Goal: Task Accomplishment & Management: Manage account settings

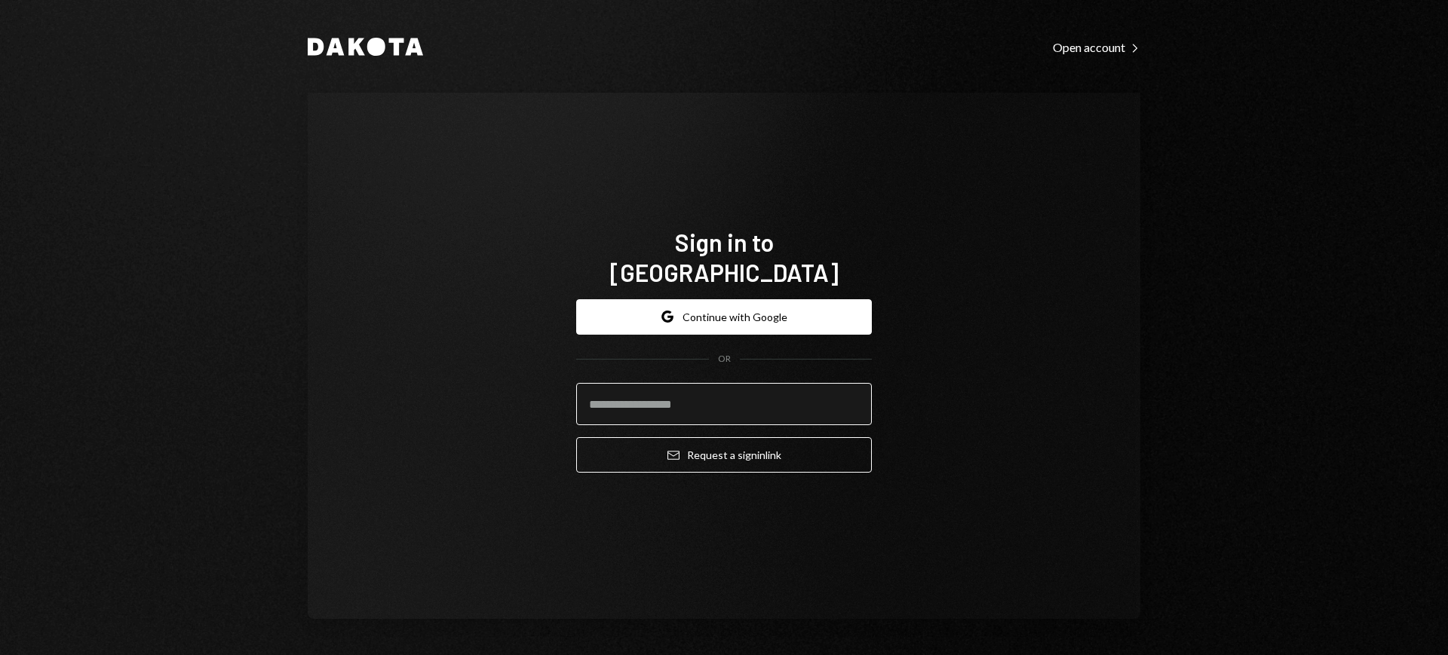
click at [722, 383] on input "email" at bounding box center [724, 404] width 296 height 42
click at [0, 654] on com-1password-button at bounding box center [0, 655] width 0 height 0
type input "**********"
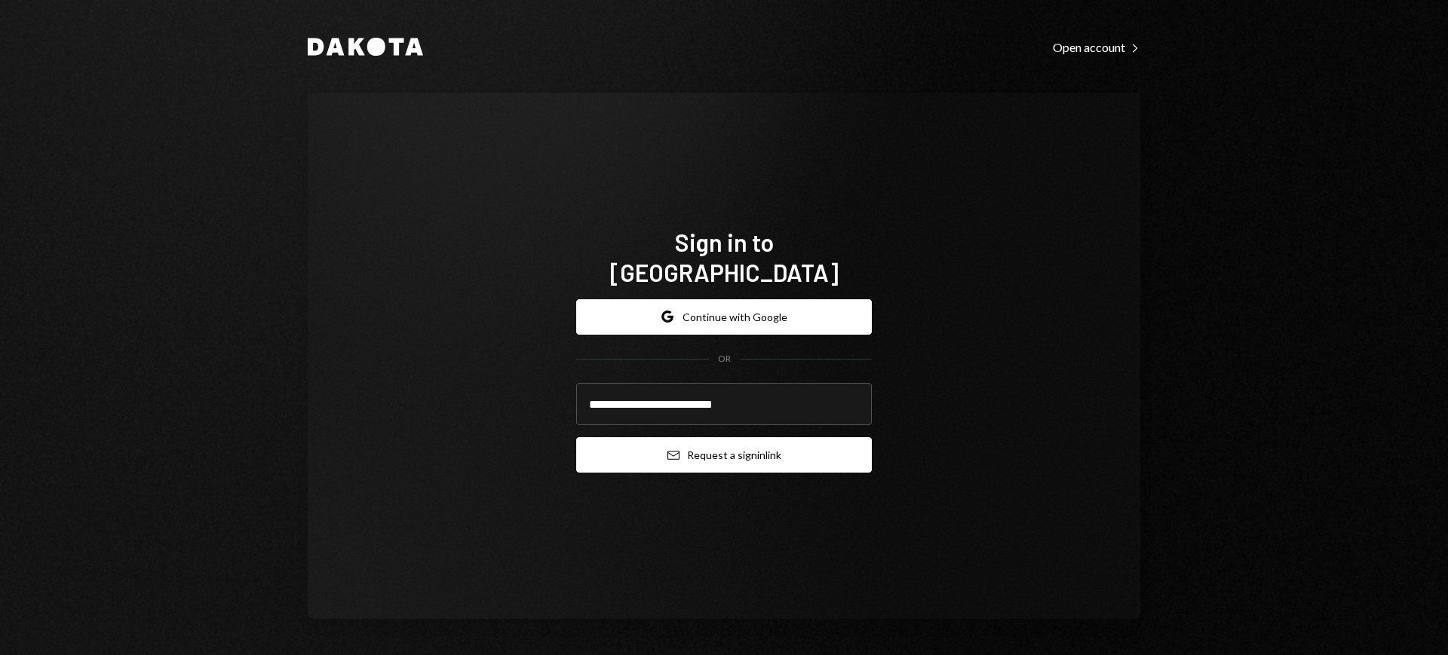
click at [718, 441] on button "Email Request a sign in link" at bounding box center [724, 454] width 296 height 35
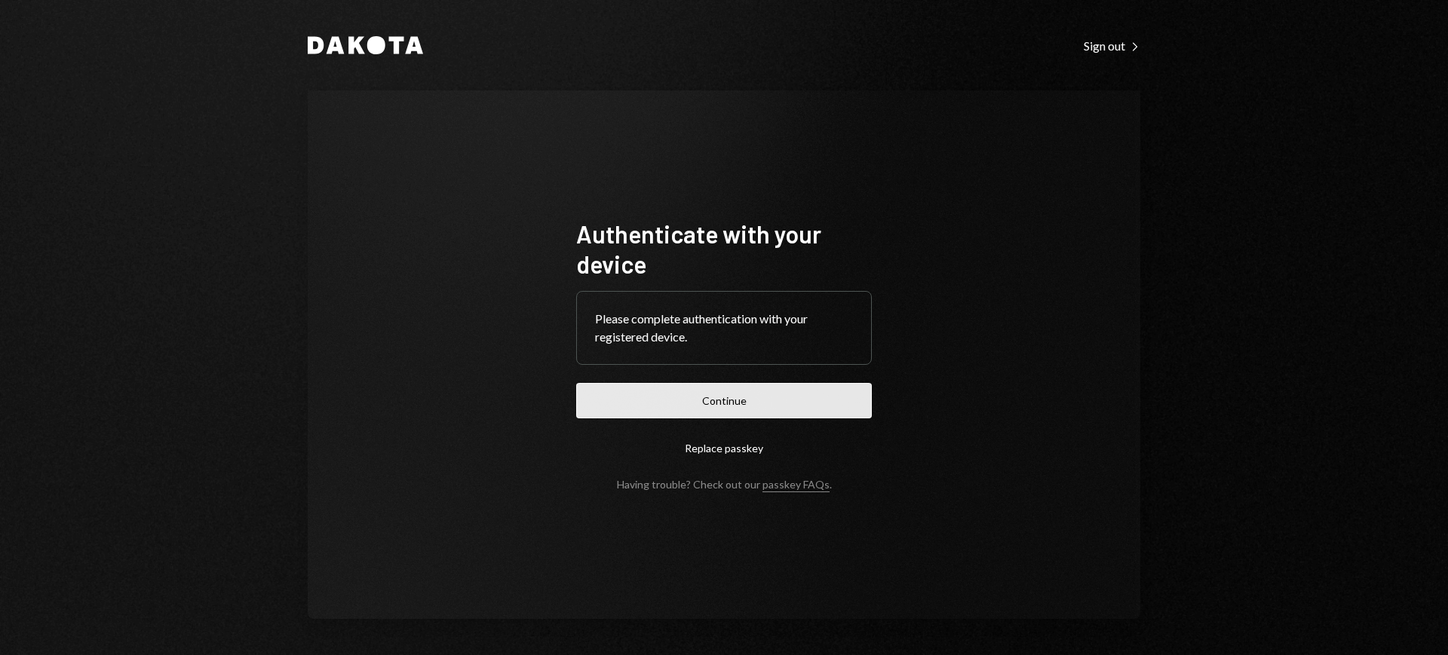
click at [782, 388] on button "Continue" at bounding box center [724, 400] width 296 height 35
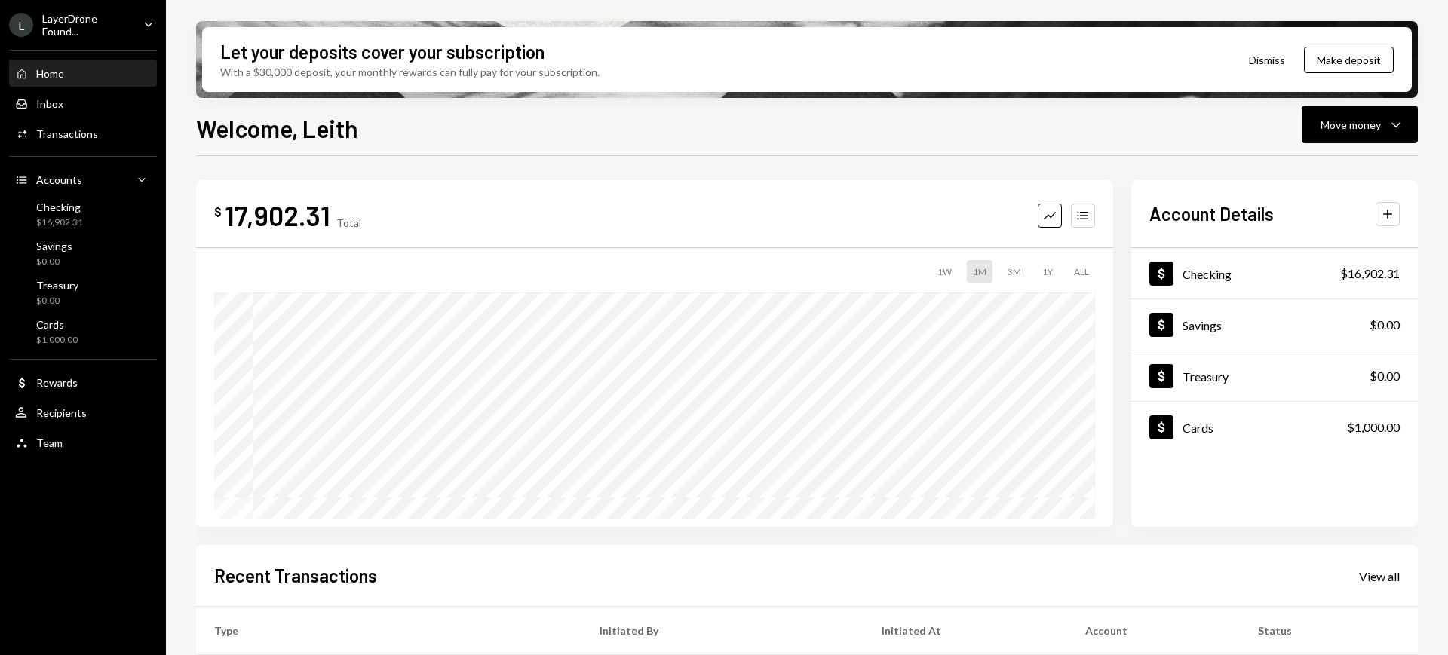
click at [115, 23] on div "LayerDrone Found..." at bounding box center [86, 25] width 89 height 26
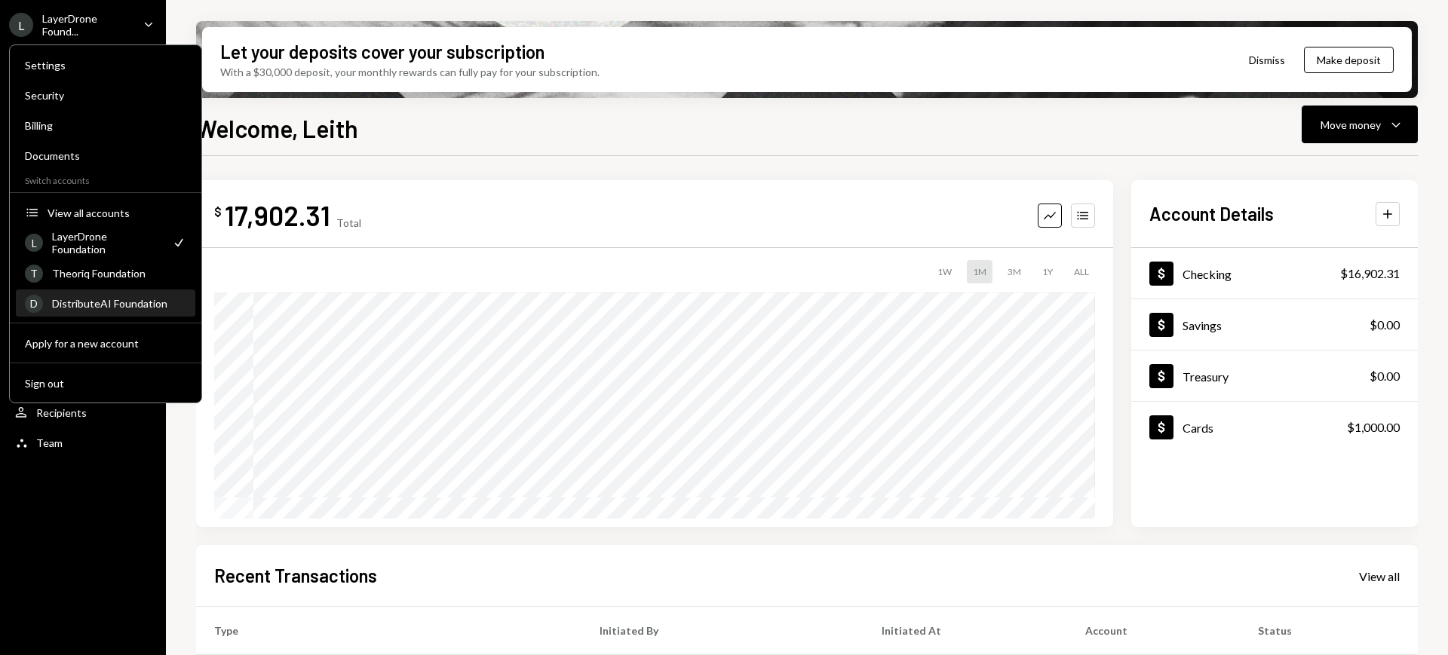
click at [136, 295] on div "D DistributeAI Foundation" at bounding box center [105, 304] width 161 height 26
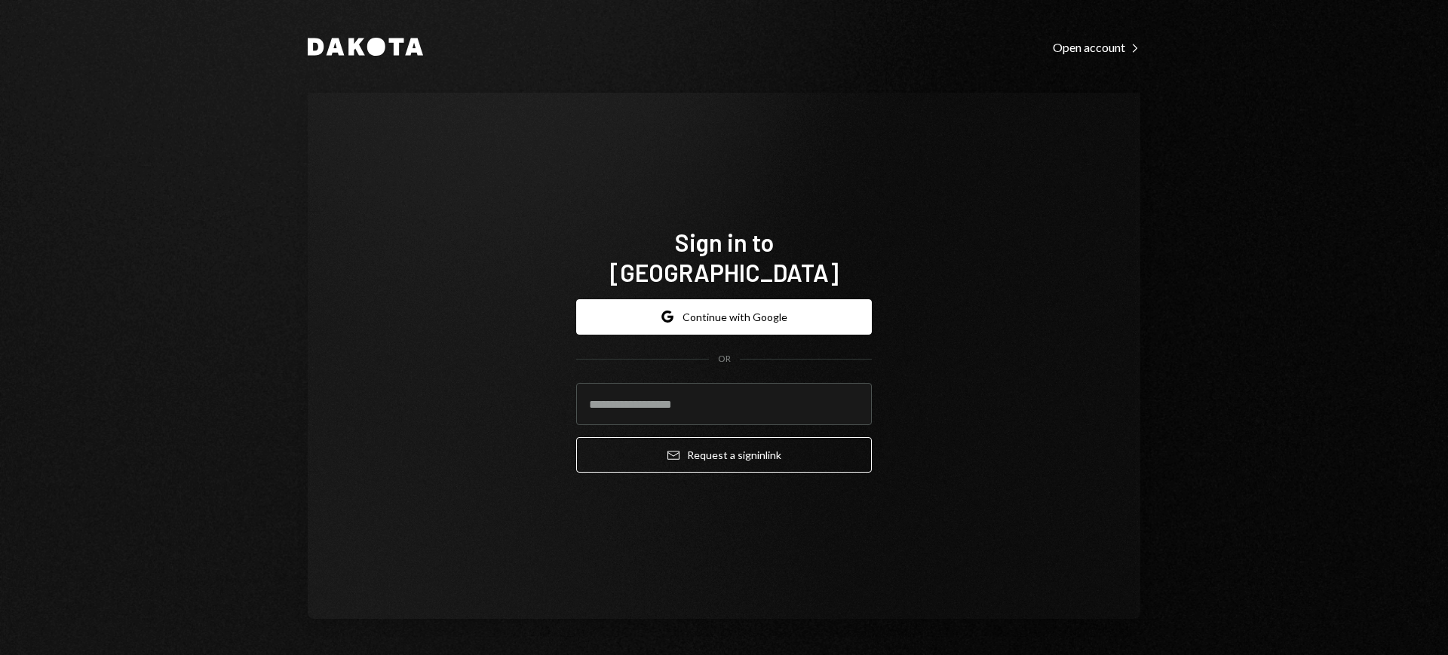
click at [0, 654] on com-1password-button at bounding box center [0, 655] width 0 height 0
type input "**********"
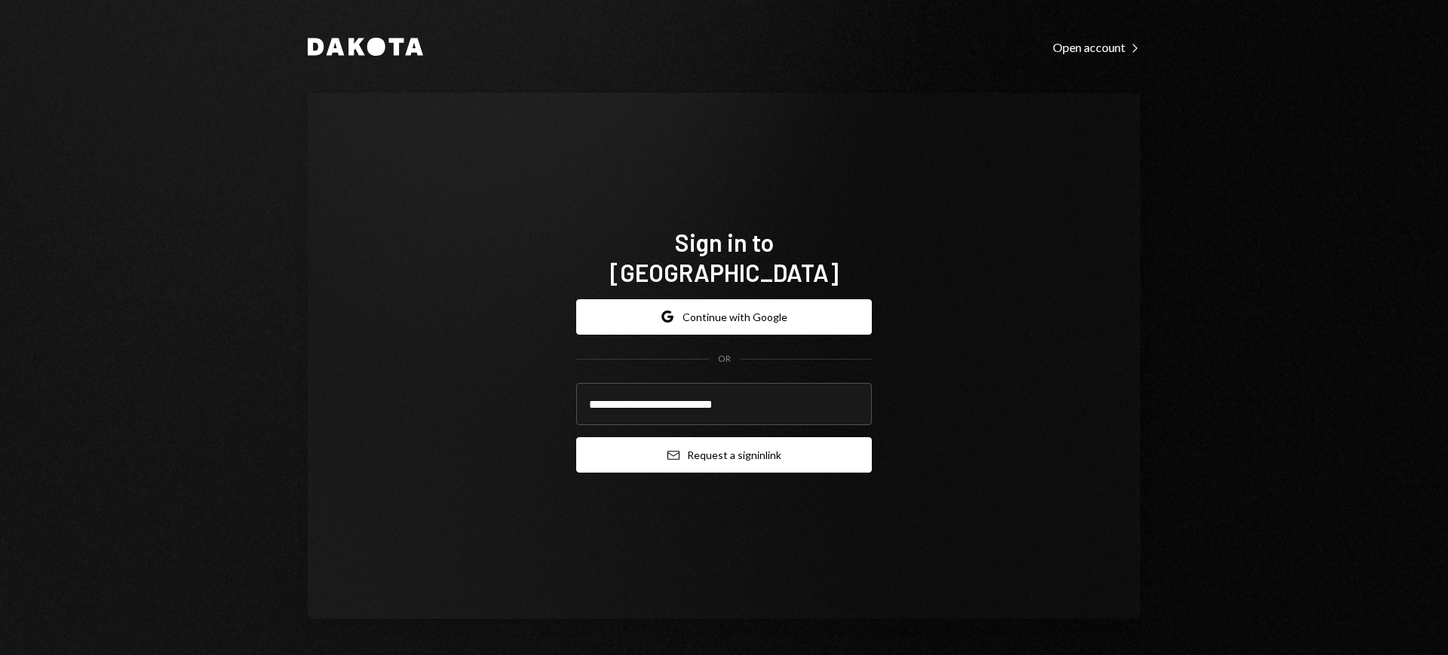
click at [725, 437] on button "Email Request a sign in link" at bounding box center [724, 454] width 296 height 35
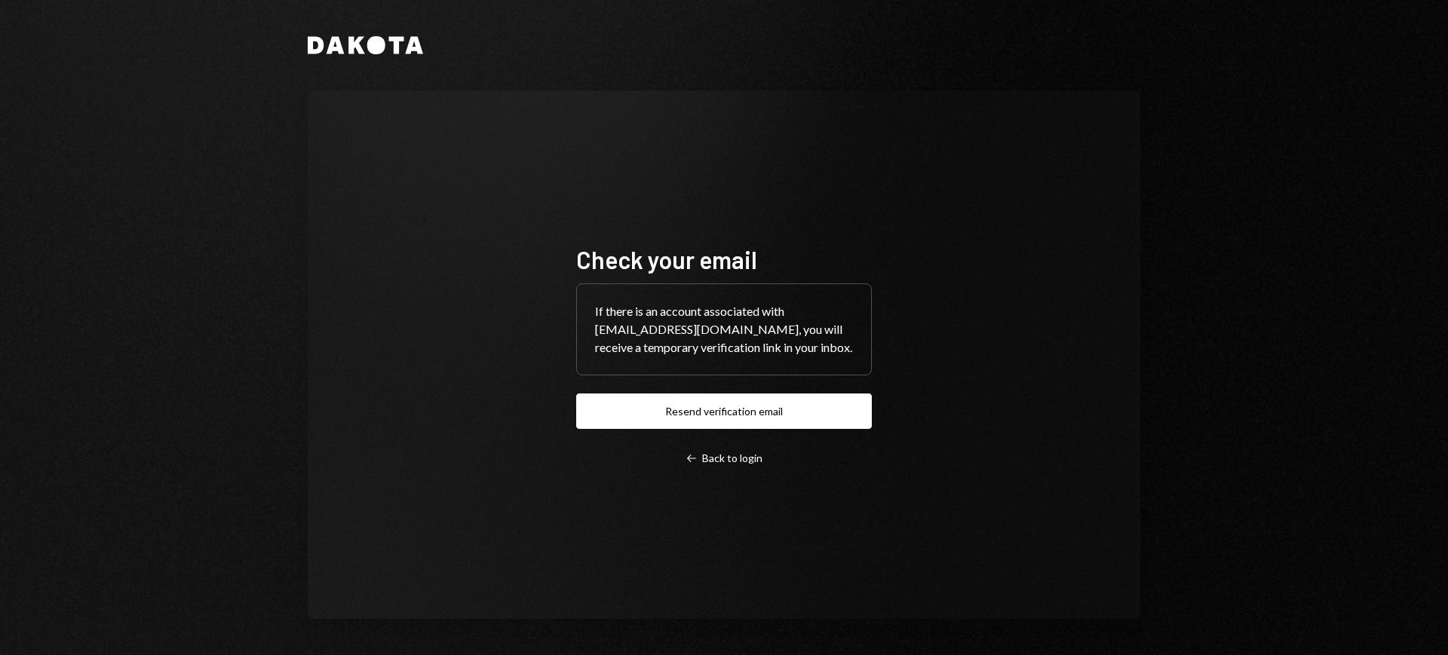
click at [743, 432] on div "Check your email If there is an account associated with leith@autonomousproject…" at bounding box center [724, 354] width 296 height 221
click at [748, 420] on button "Resend verification email" at bounding box center [724, 411] width 296 height 35
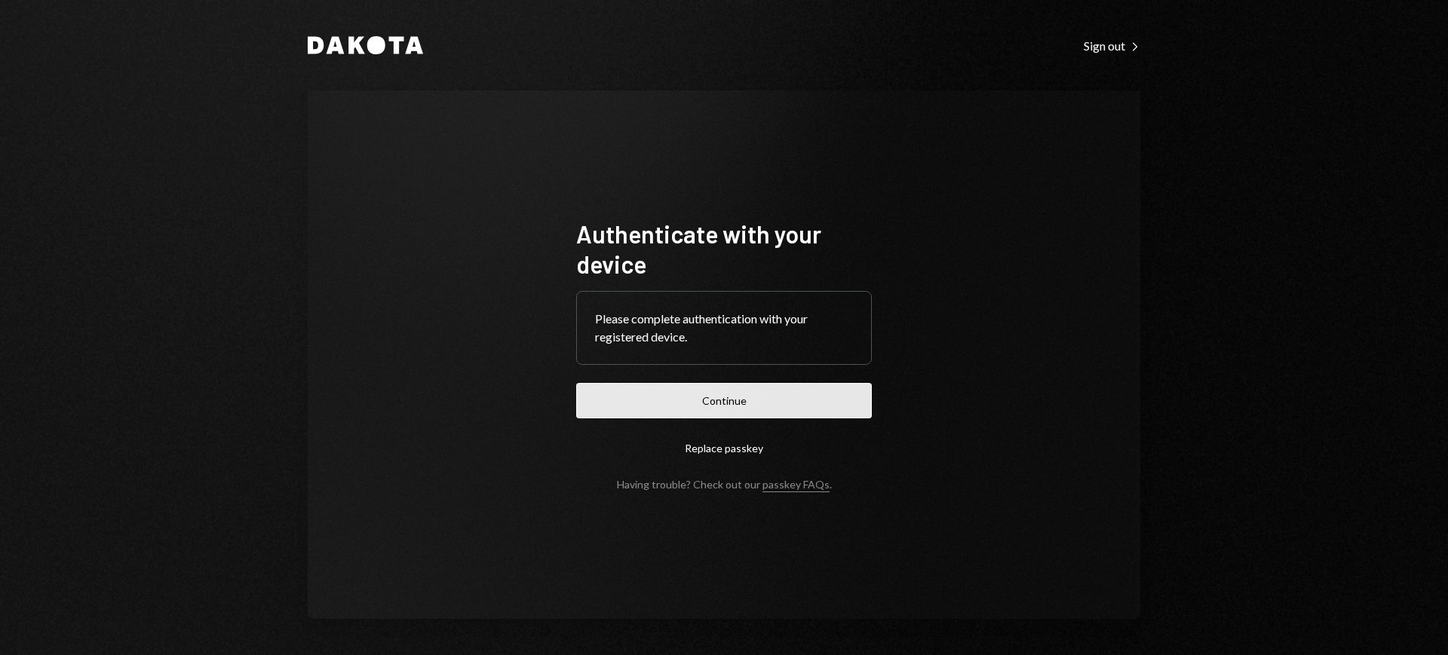
click at [744, 397] on button "Continue" at bounding box center [724, 400] width 296 height 35
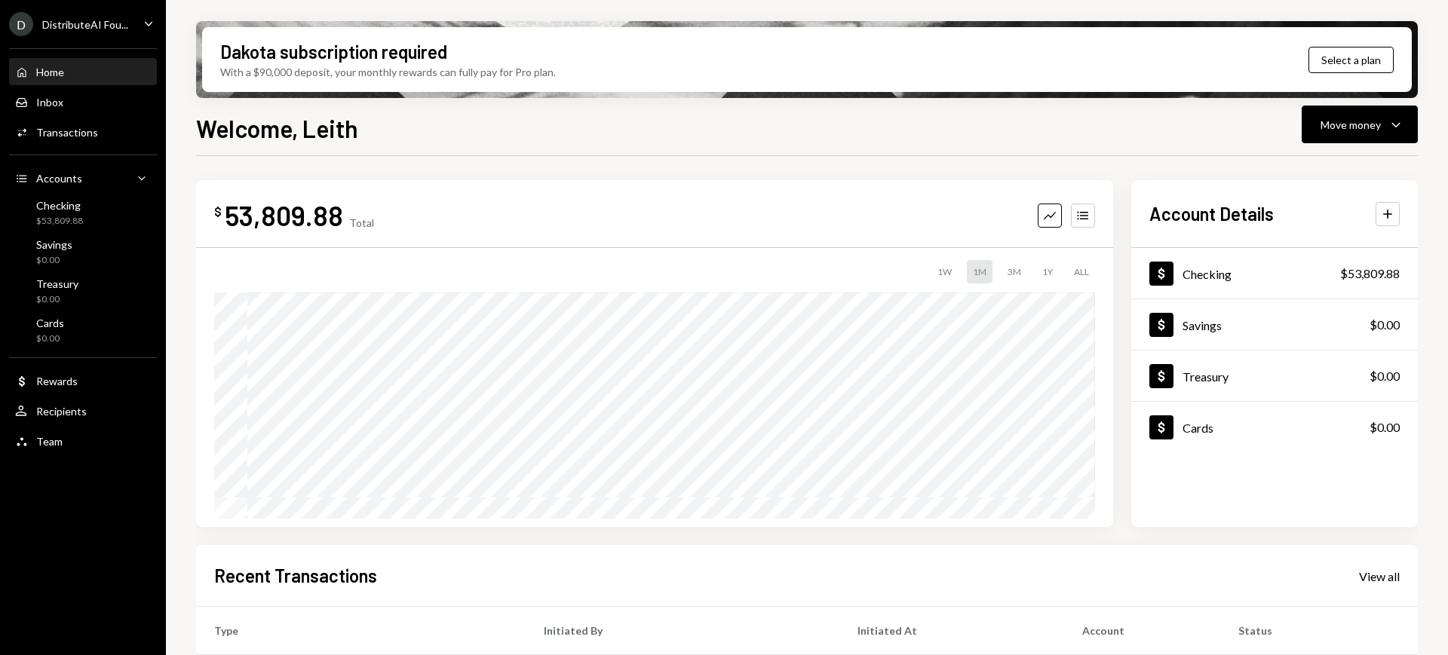
click at [114, 23] on div "DistributeAI Fou..." at bounding box center [85, 24] width 86 height 13
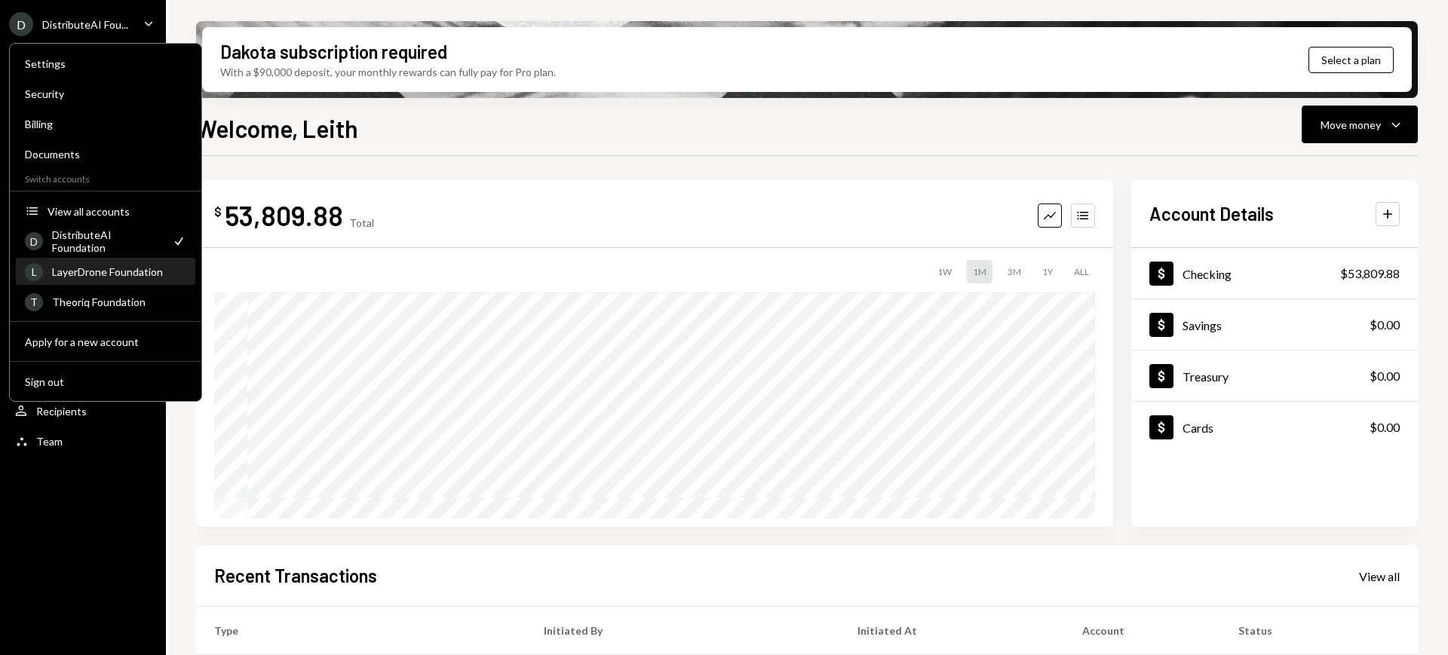
click at [124, 283] on div "L LayerDrone Foundation" at bounding box center [105, 272] width 161 height 26
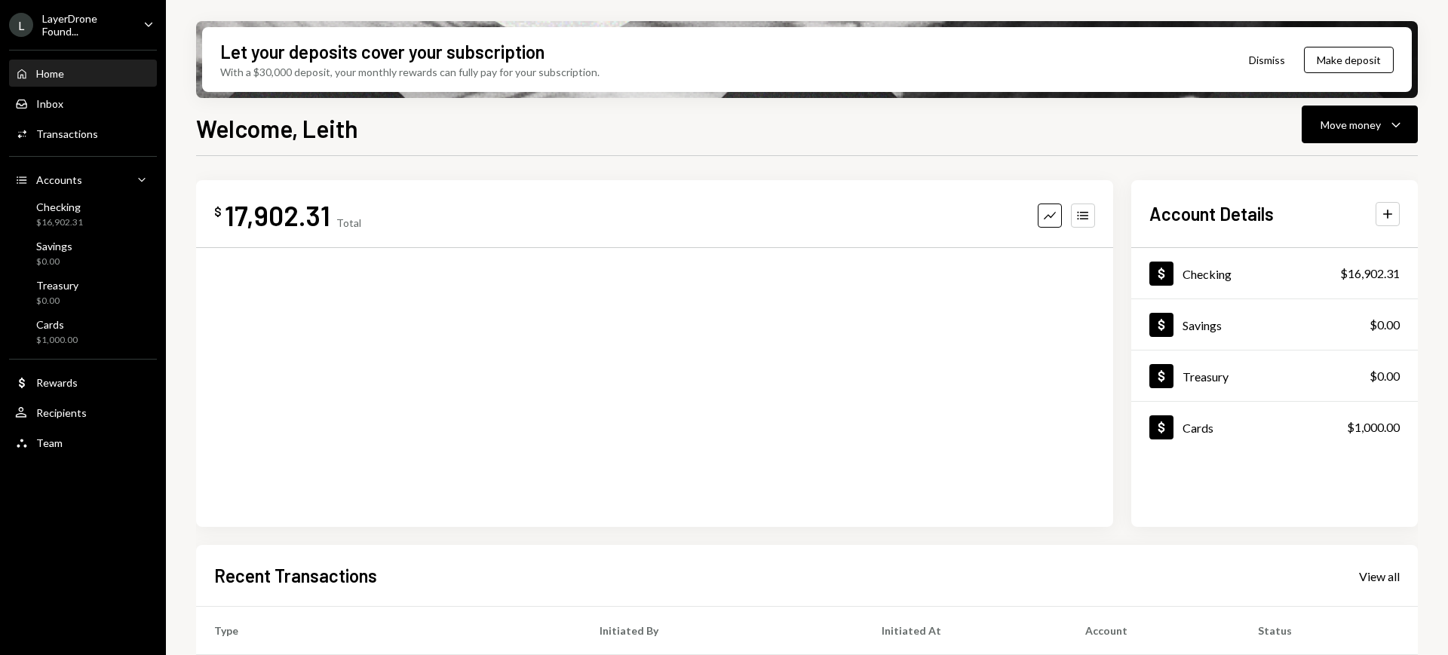
click at [100, 17] on div "LayerDrone Found..." at bounding box center [86, 25] width 89 height 26
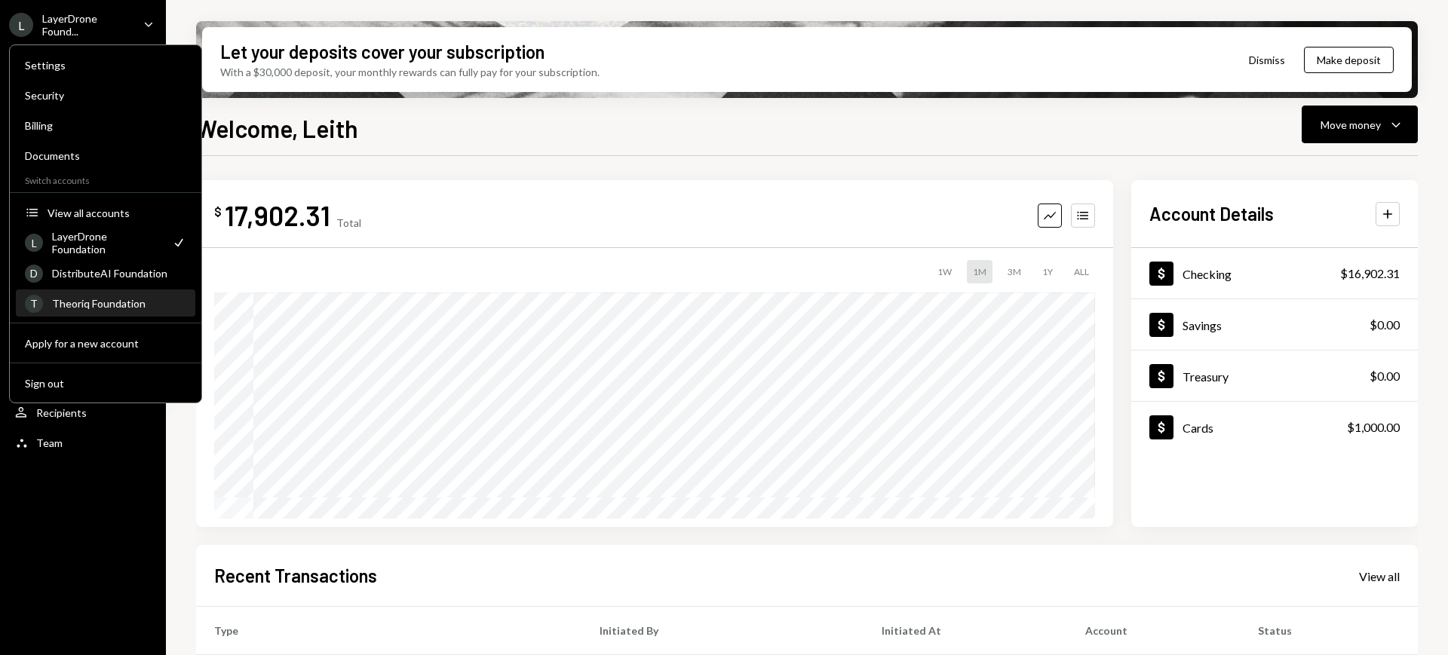
click at [127, 309] on div "Theoriq Foundation" at bounding box center [119, 303] width 134 height 13
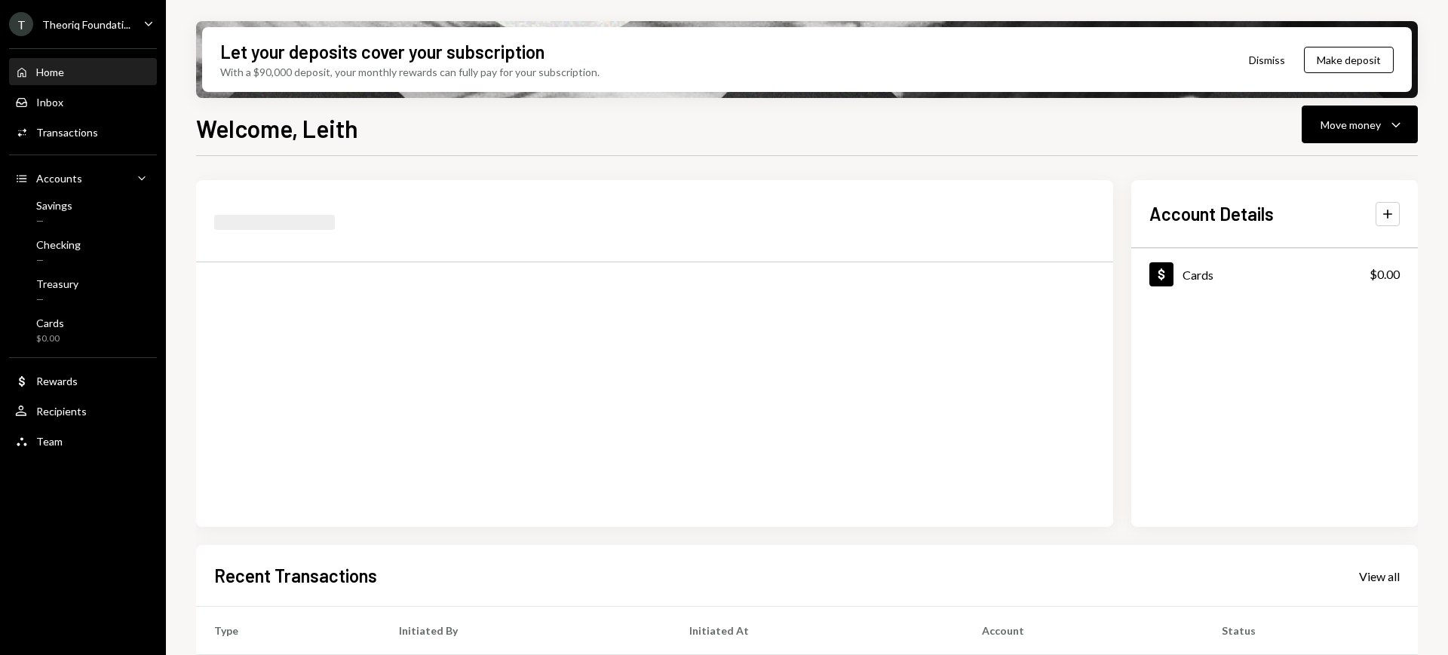
click at [120, 21] on div "Theoriq Foundati..." at bounding box center [86, 24] width 88 height 13
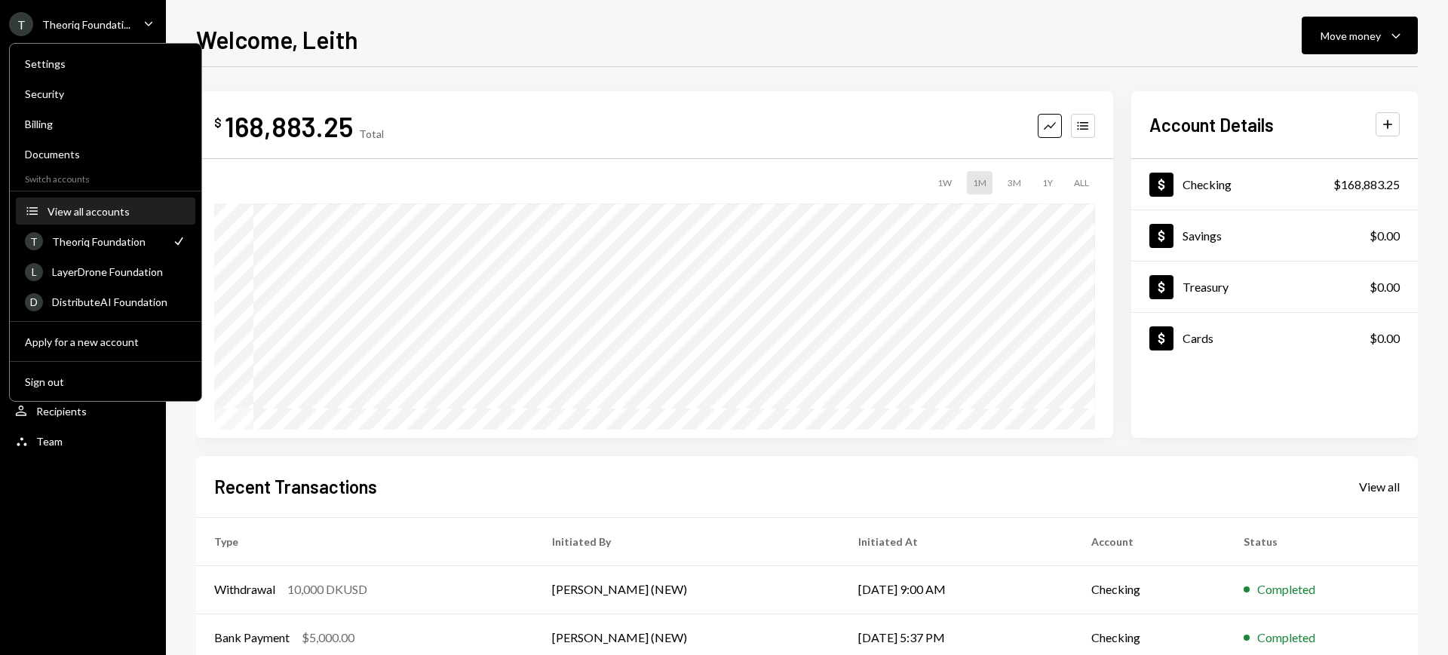
click at [113, 208] on div "View all accounts" at bounding box center [117, 211] width 139 height 13
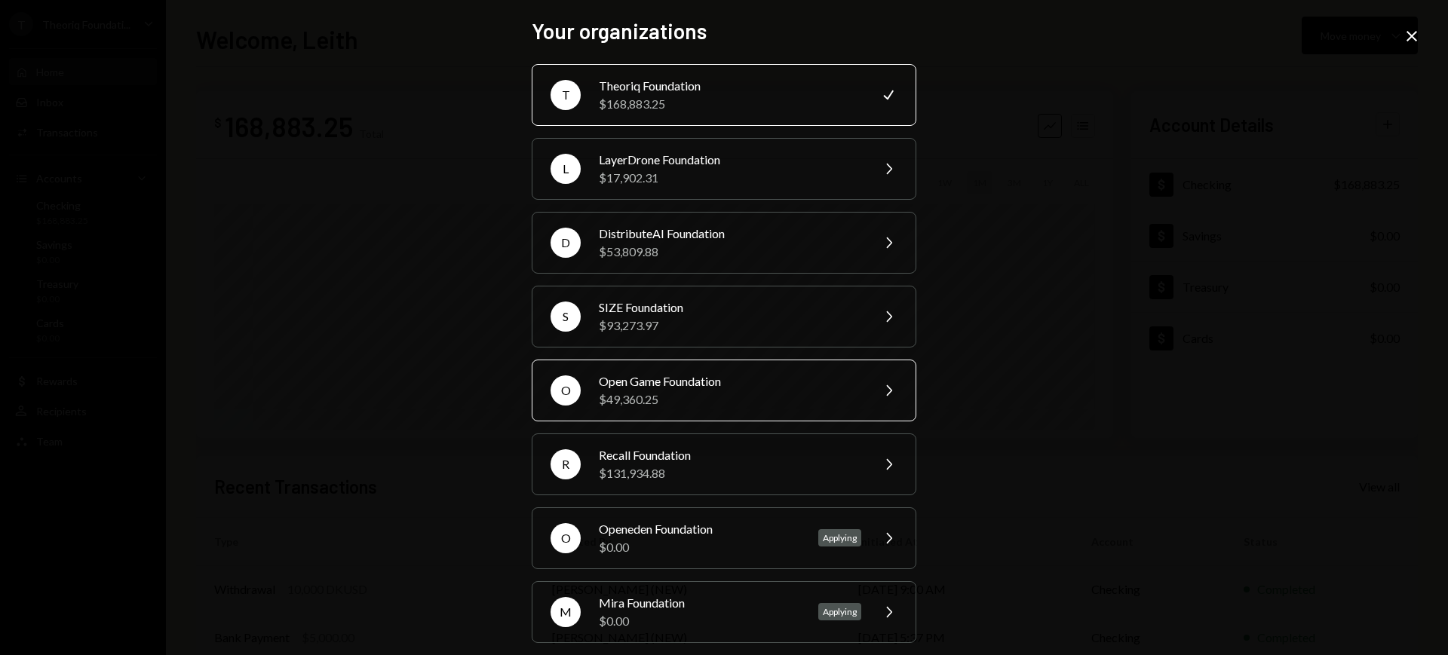
click at [759, 383] on div "Open Game Foundation" at bounding box center [730, 381] width 262 height 18
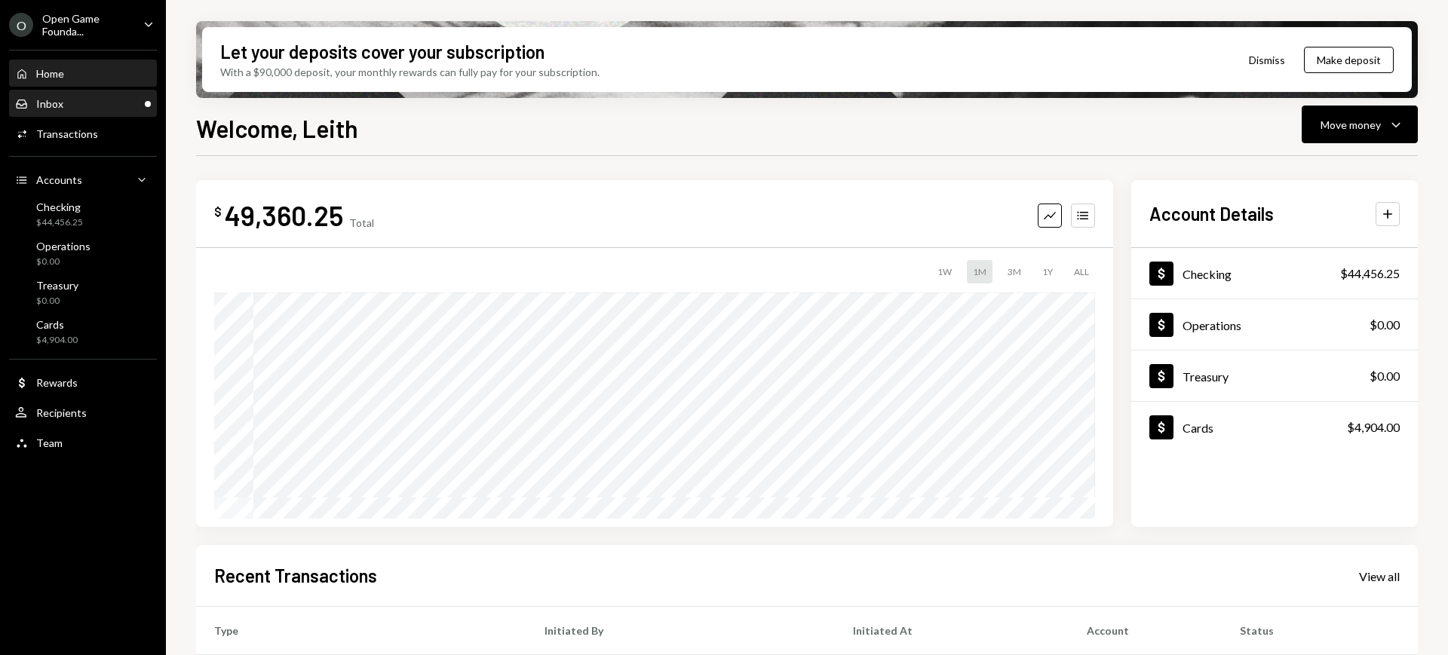
click at [75, 108] on div "Inbox Inbox" at bounding box center [83, 104] width 136 height 14
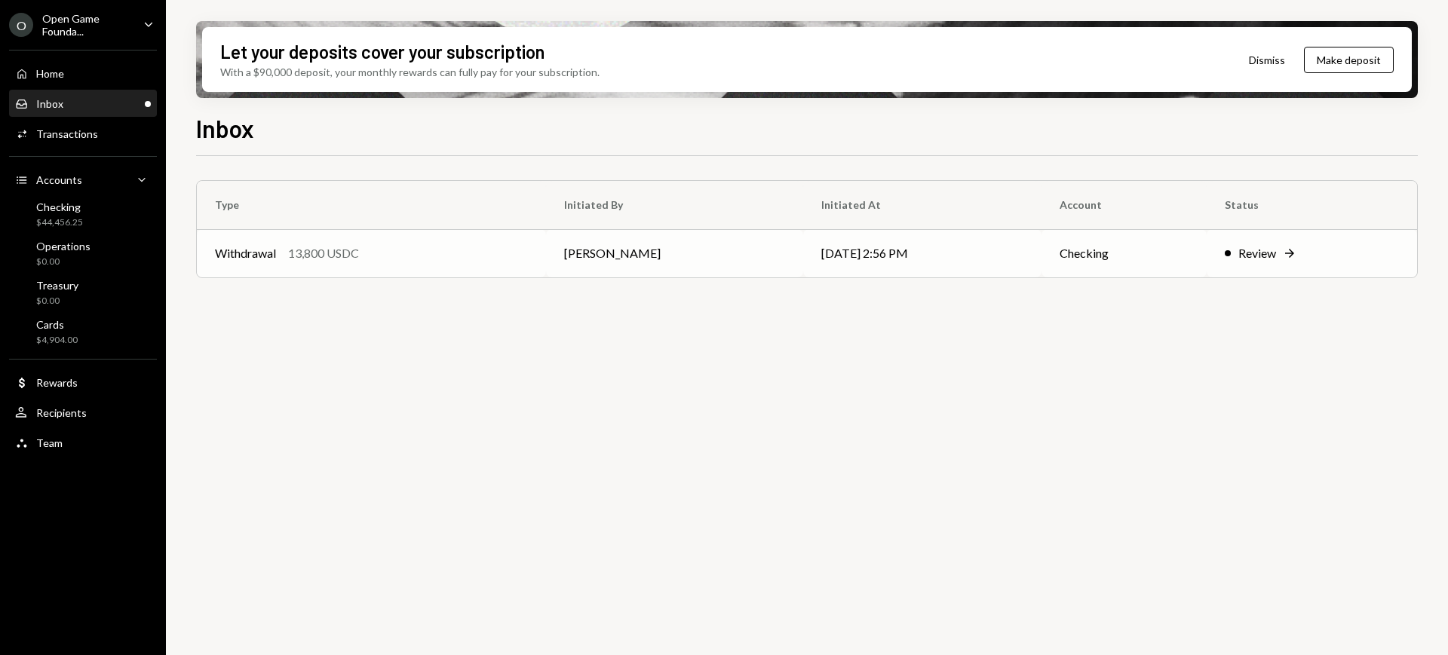
click at [1277, 253] on div "Review Right Arrow" at bounding box center [1312, 253] width 174 height 18
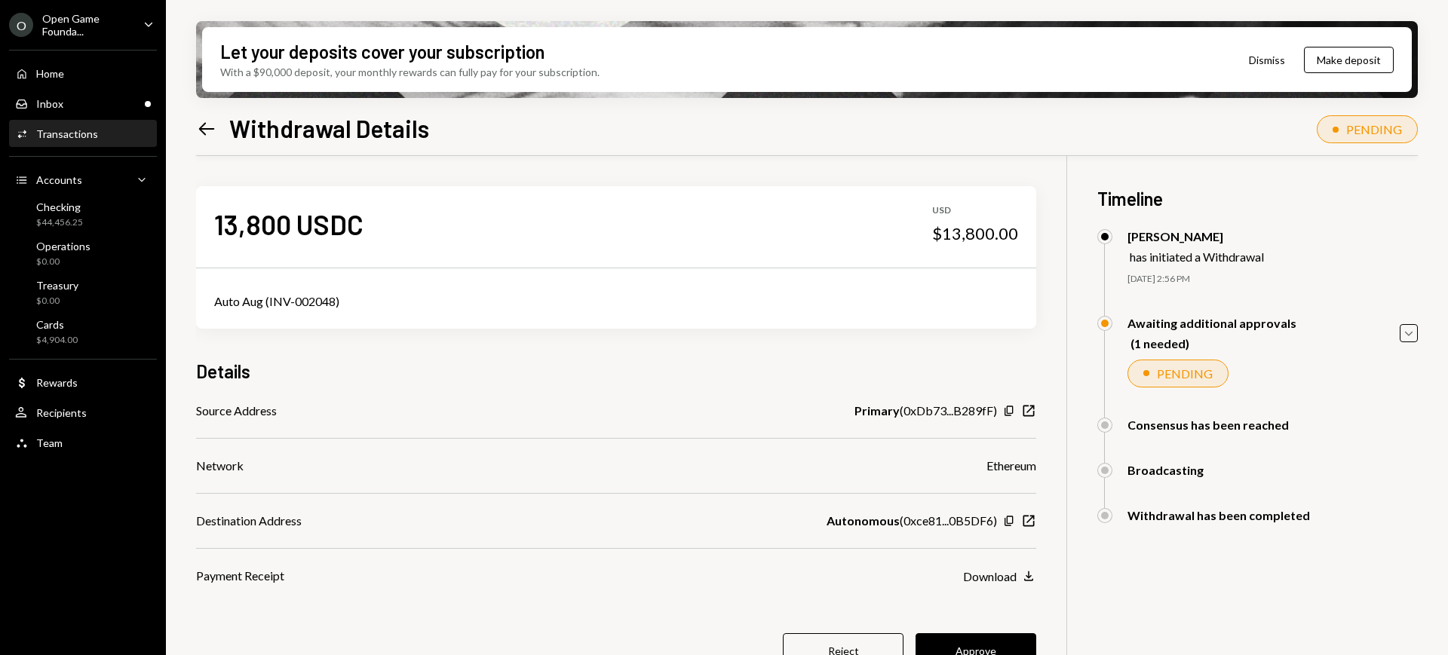
scroll to position [94, 0]
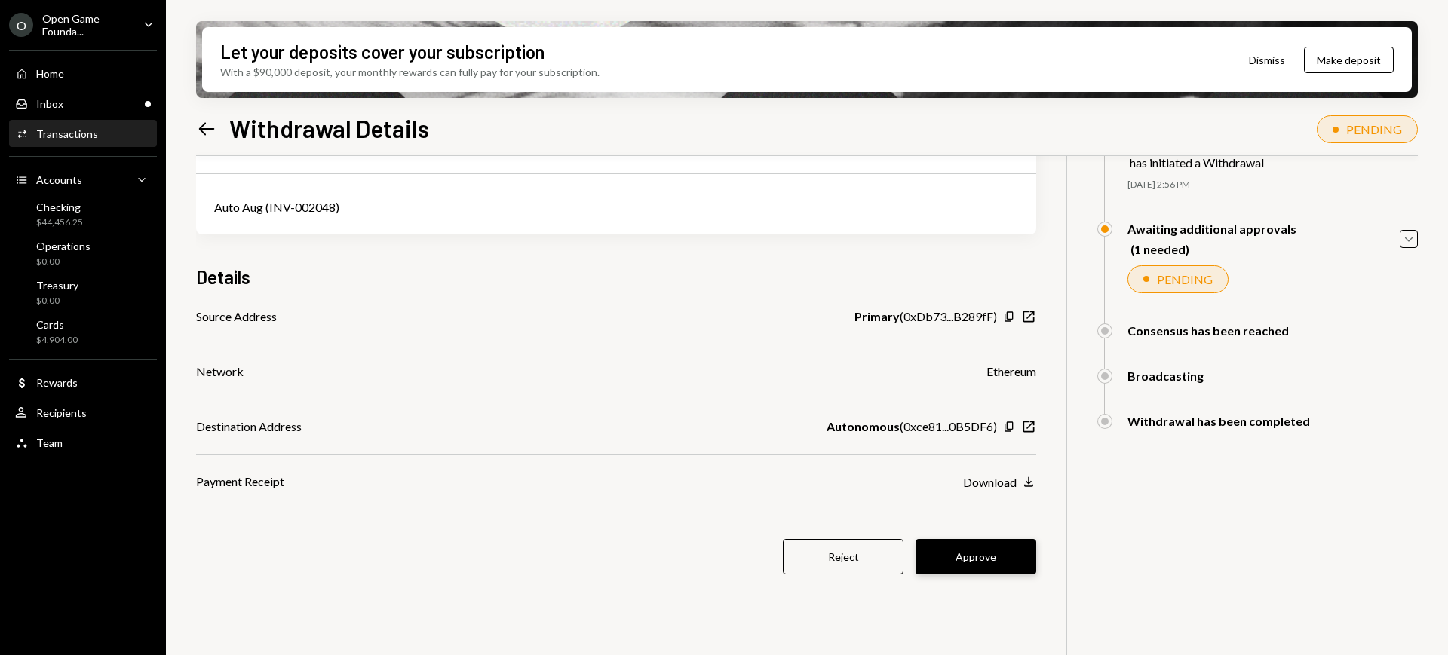
click at [1007, 551] on button "Approve" at bounding box center [975, 556] width 121 height 35
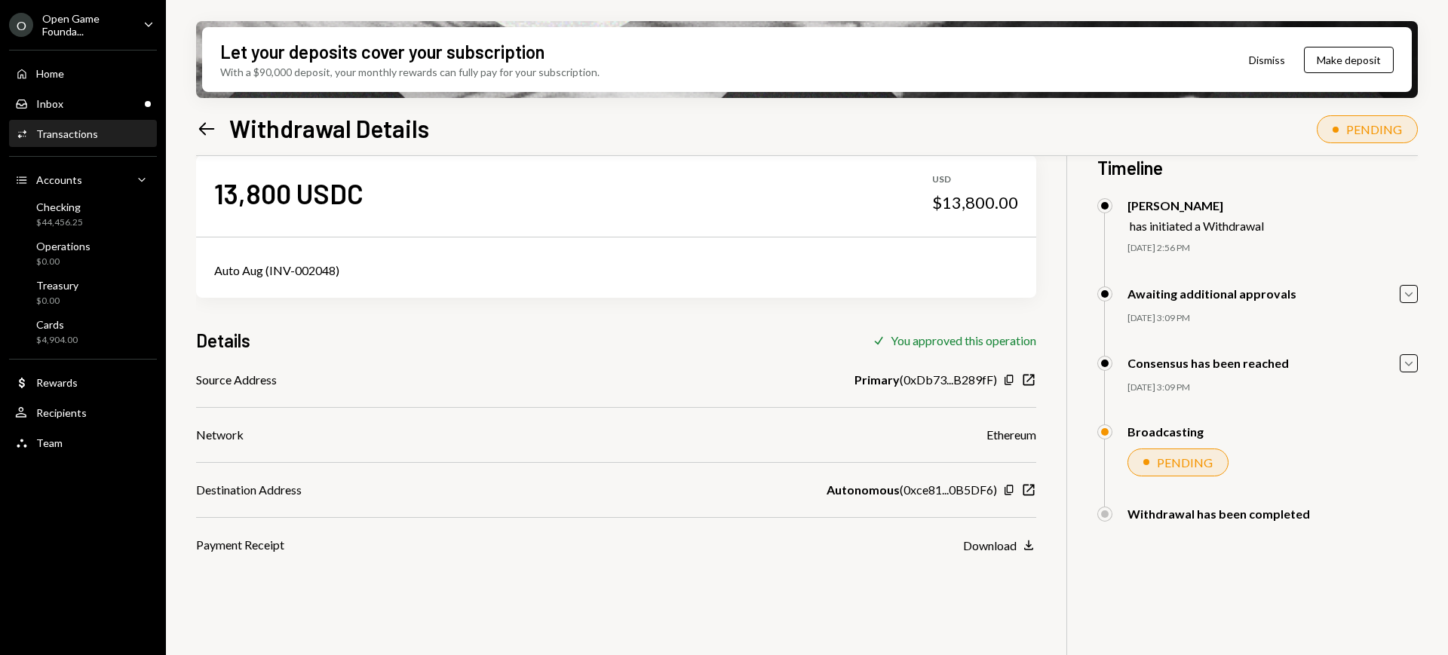
scroll to position [0, 0]
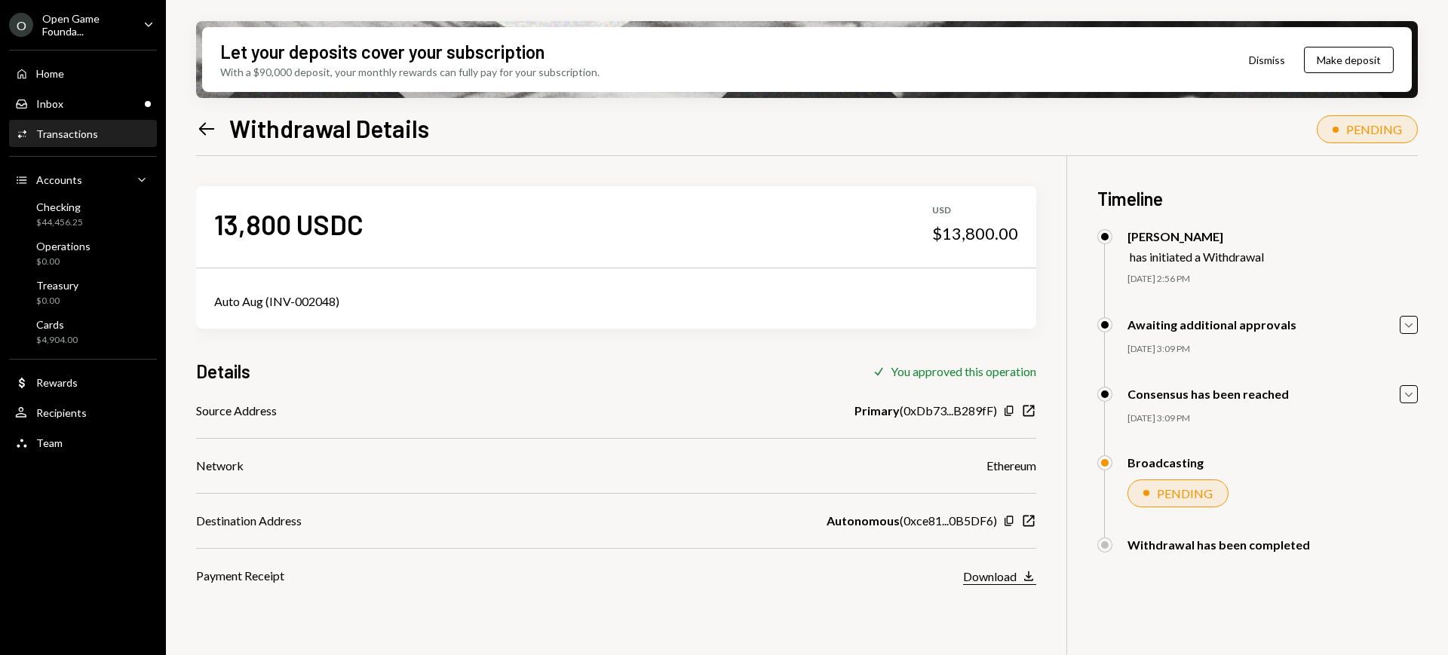
click at [983, 575] on div "Download" at bounding box center [990, 576] width 54 height 14
click at [97, 106] on div "Inbox Inbox" at bounding box center [83, 104] width 136 height 14
click at [1007, 414] on icon "Copy" at bounding box center [1009, 411] width 12 height 12
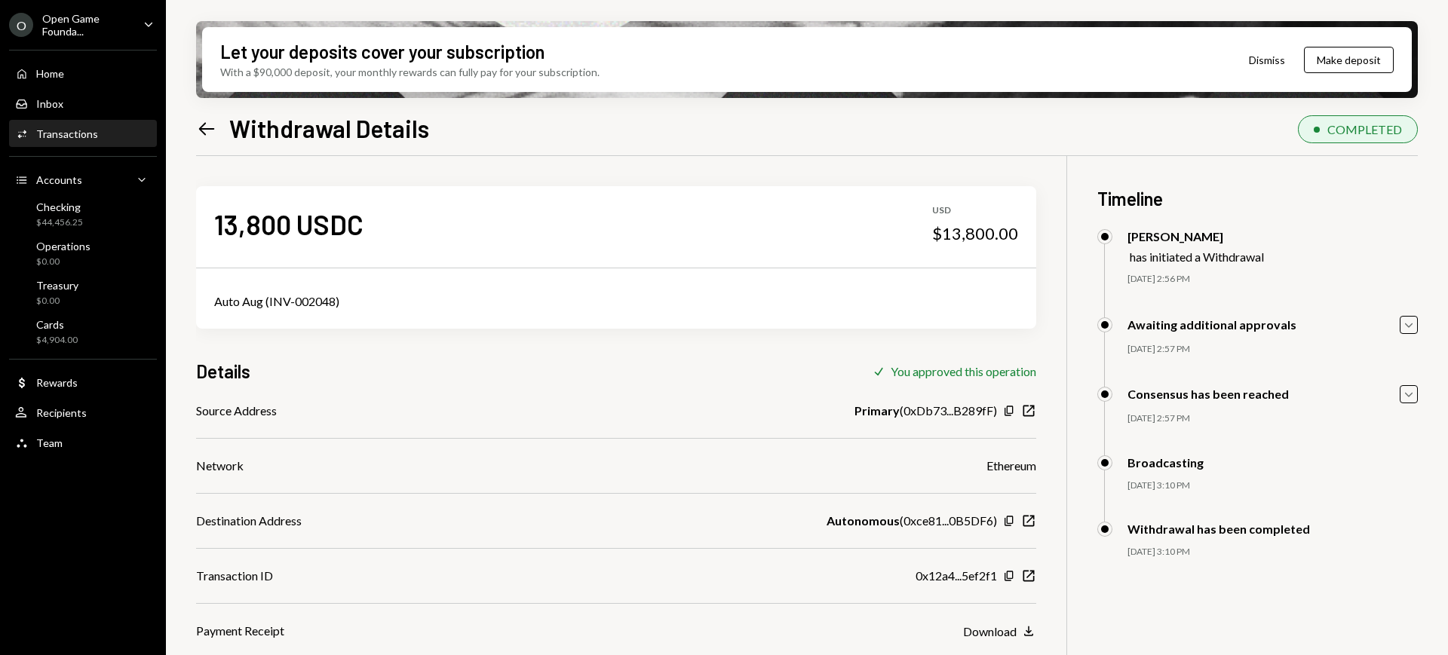
click at [81, 25] on div "Open Game Founda..." at bounding box center [86, 25] width 89 height 26
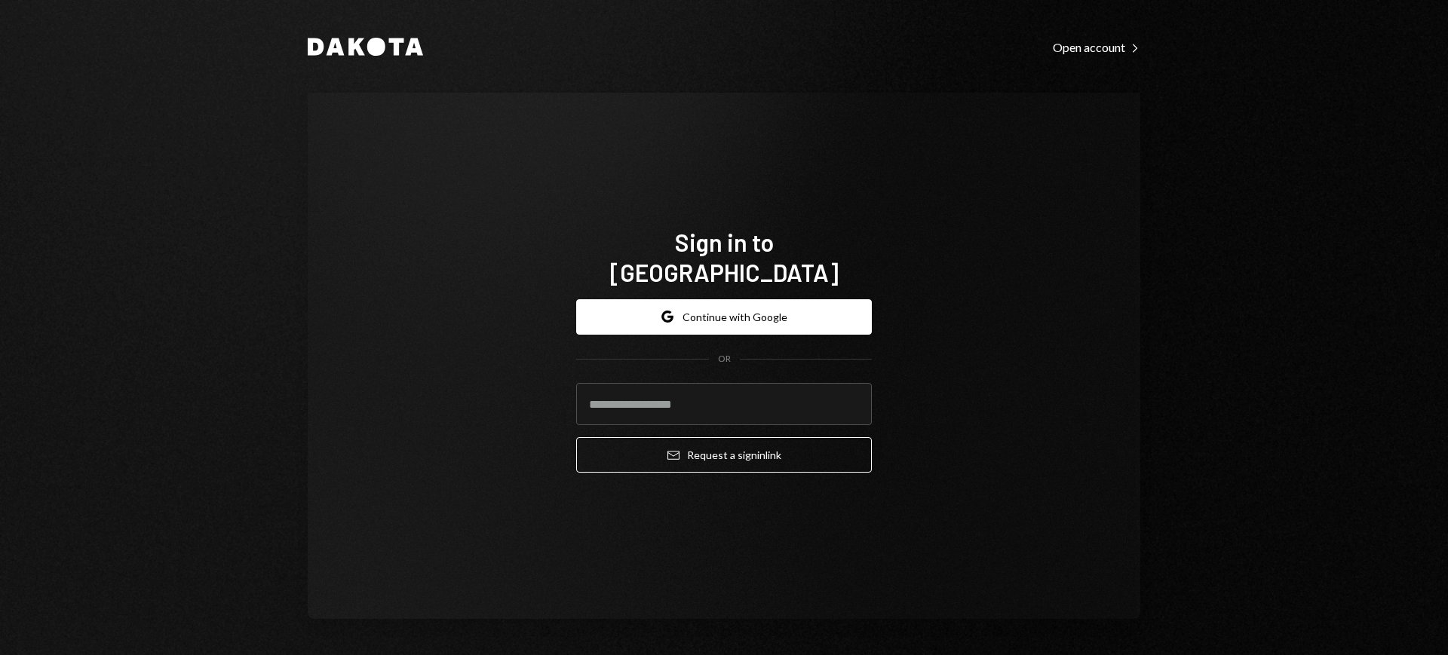
type input "**********"
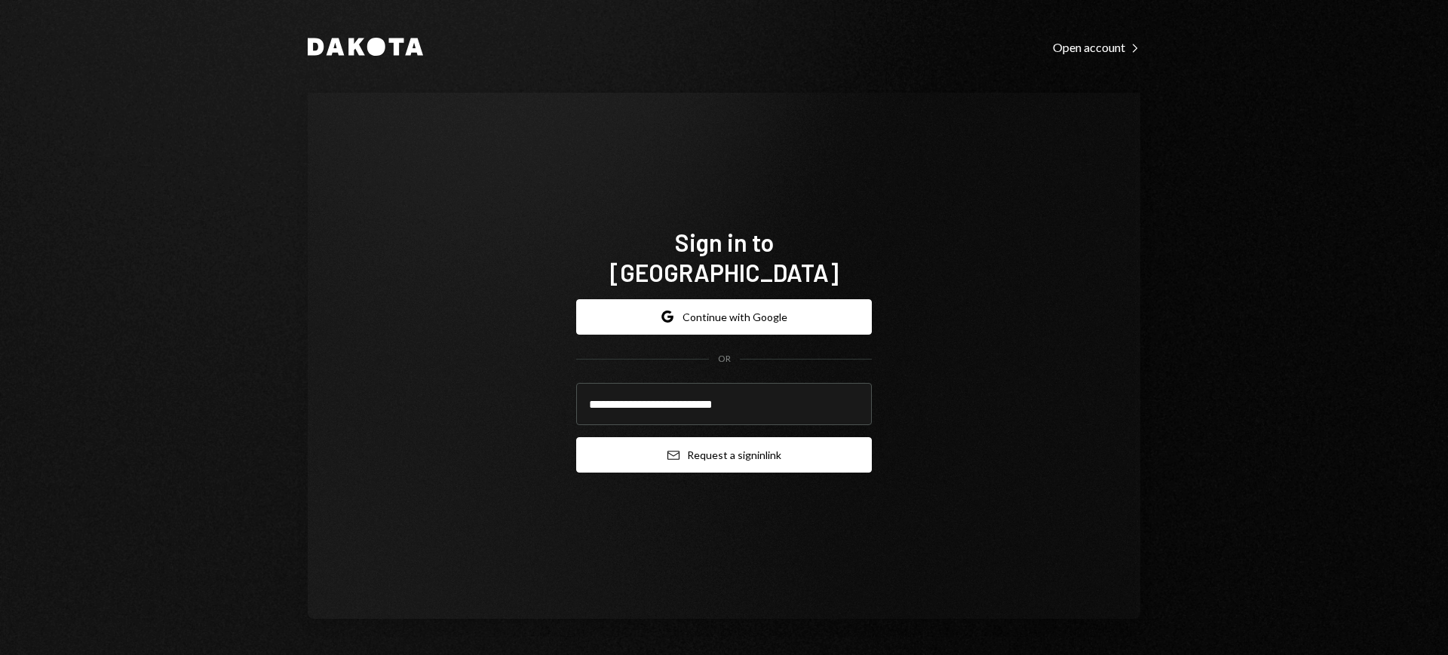
click at [775, 438] on button "Email Request a sign in link" at bounding box center [724, 454] width 296 height 35
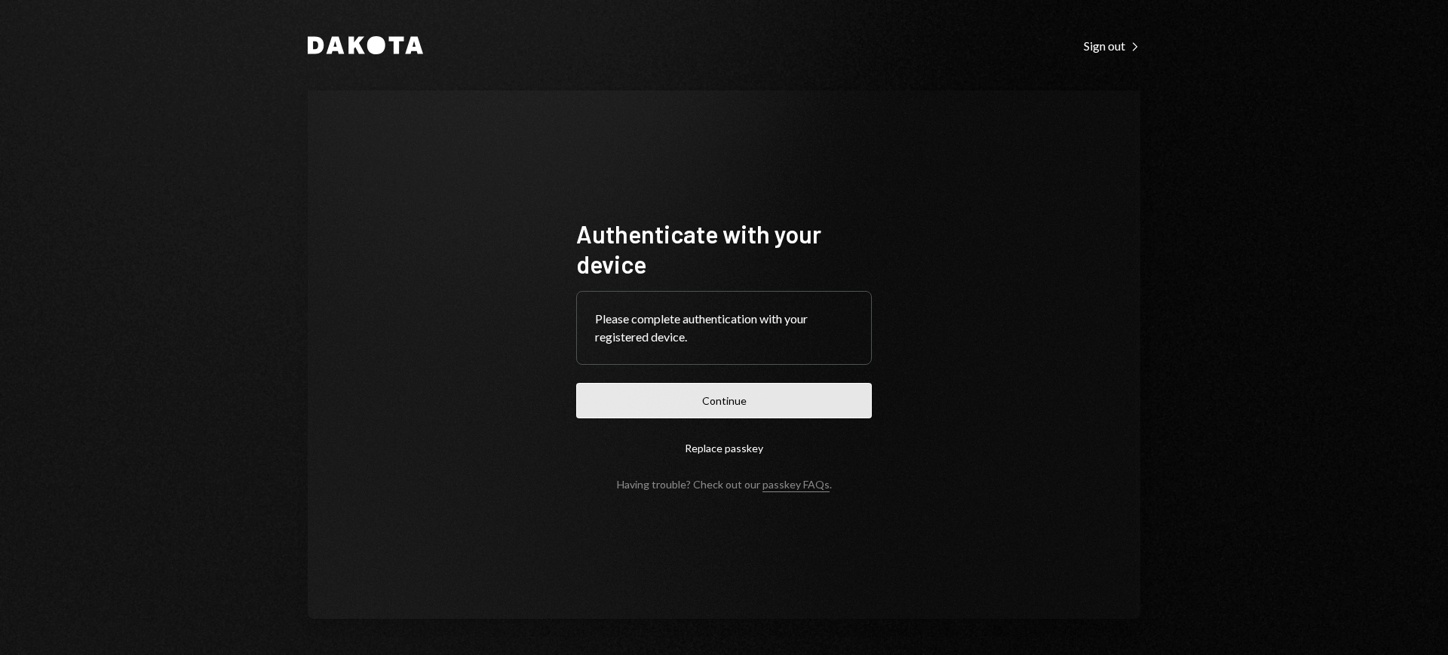
click at [795, 392] on button "Continue" at bounding box center [724, 400] width 296 height 35
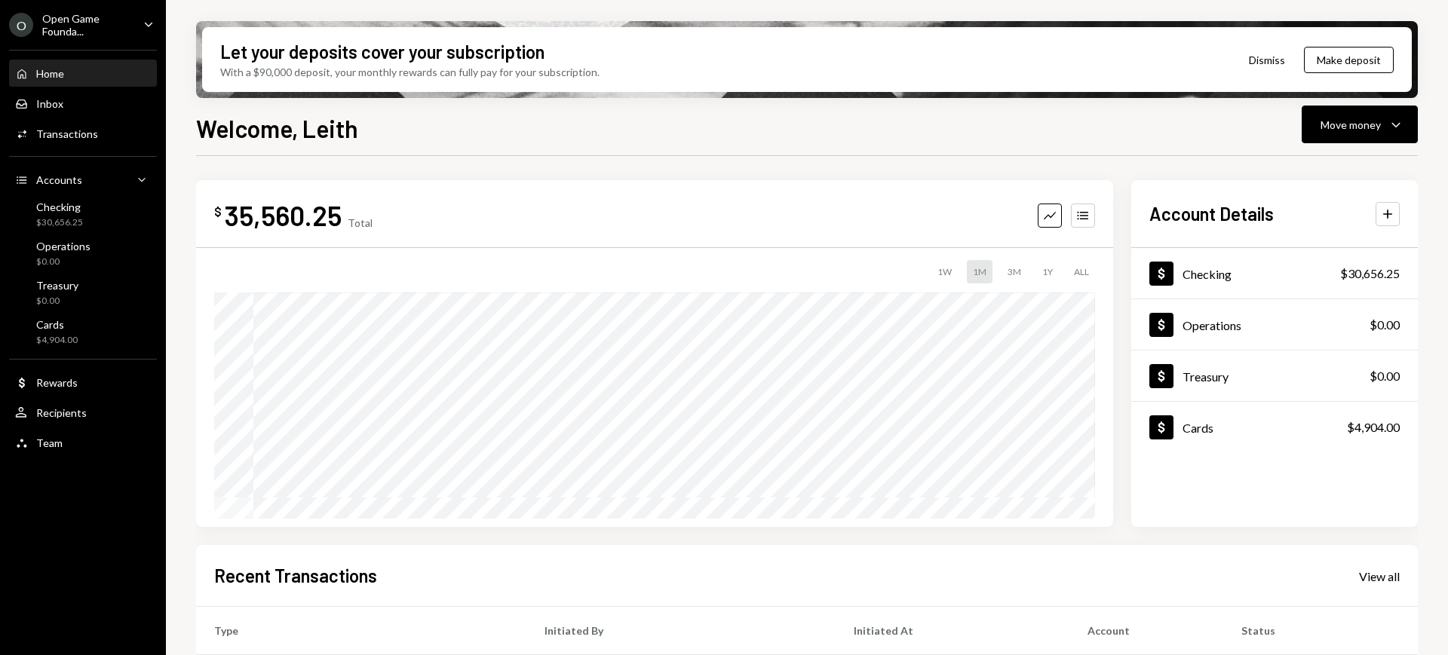
click at [105, 18] on div "Open Game Founda..." at bounding box center [86, 25] width 89 height 26
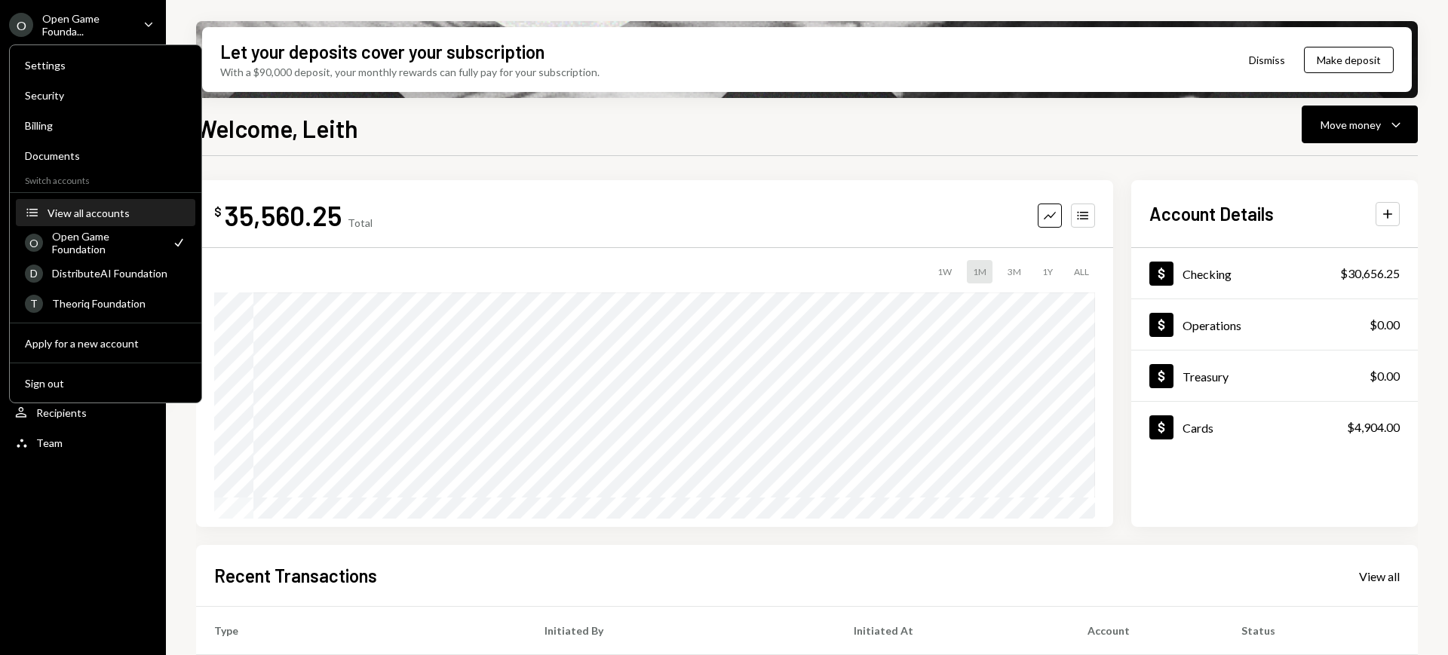
click at [112, 211] on div "View all accounts" at bounding box center [117, 213] width 139 height 13
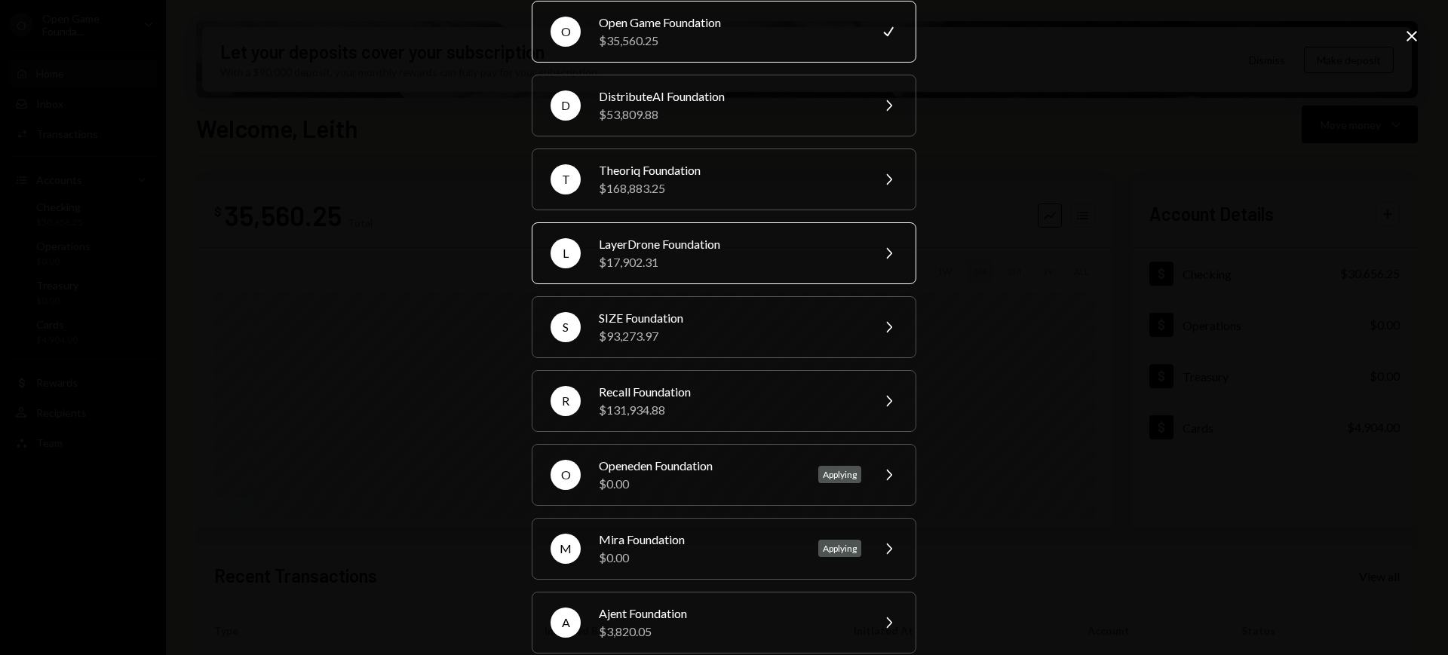
scroll to position [86, 0]
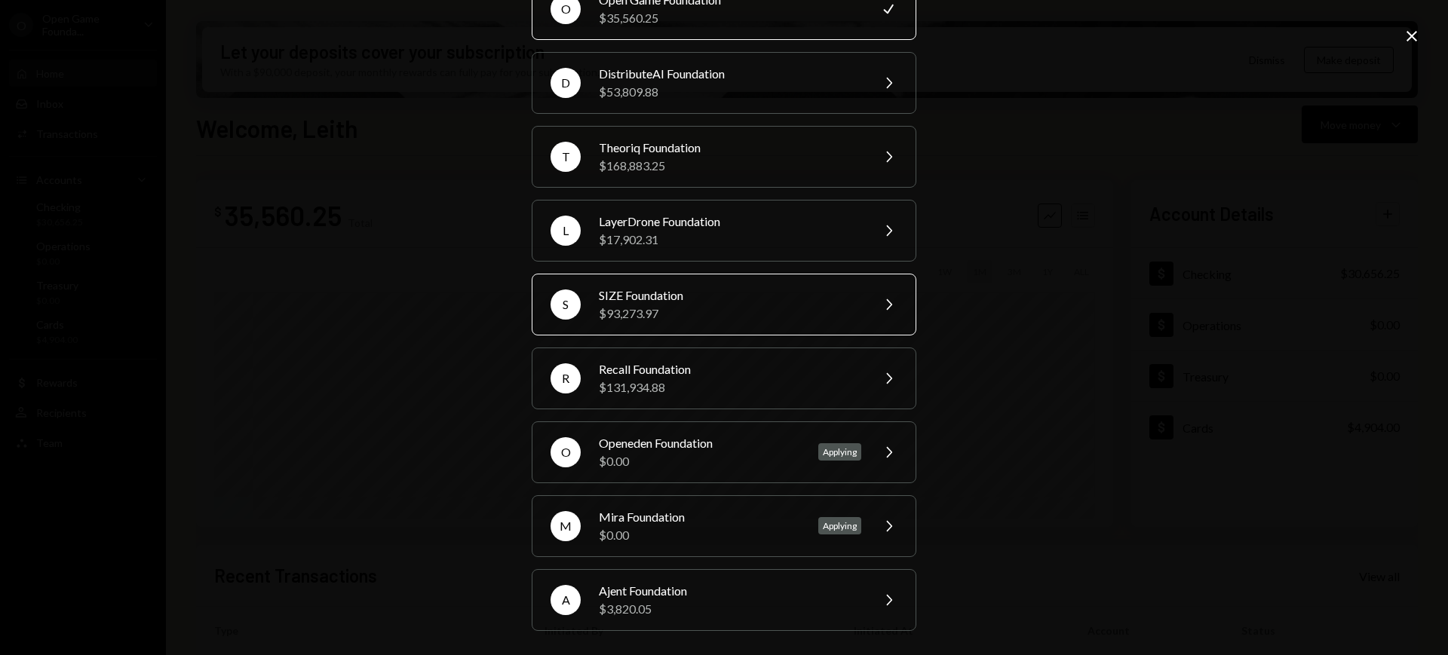
click at [743, 306] on div "$93,273.97" at bounding box center [730, 314] width 262 height 18
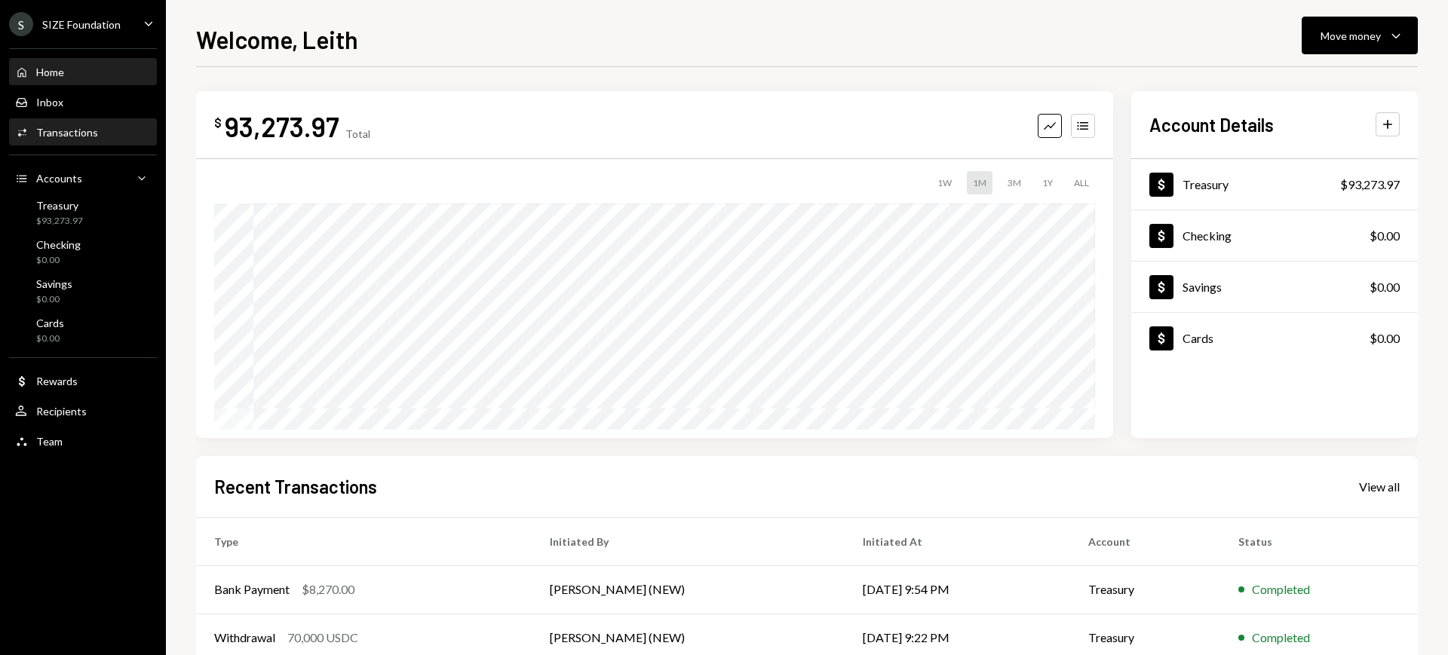
click at [76, 133] on div "Transactions" at bounding box center [67, 132] width 62 height 13
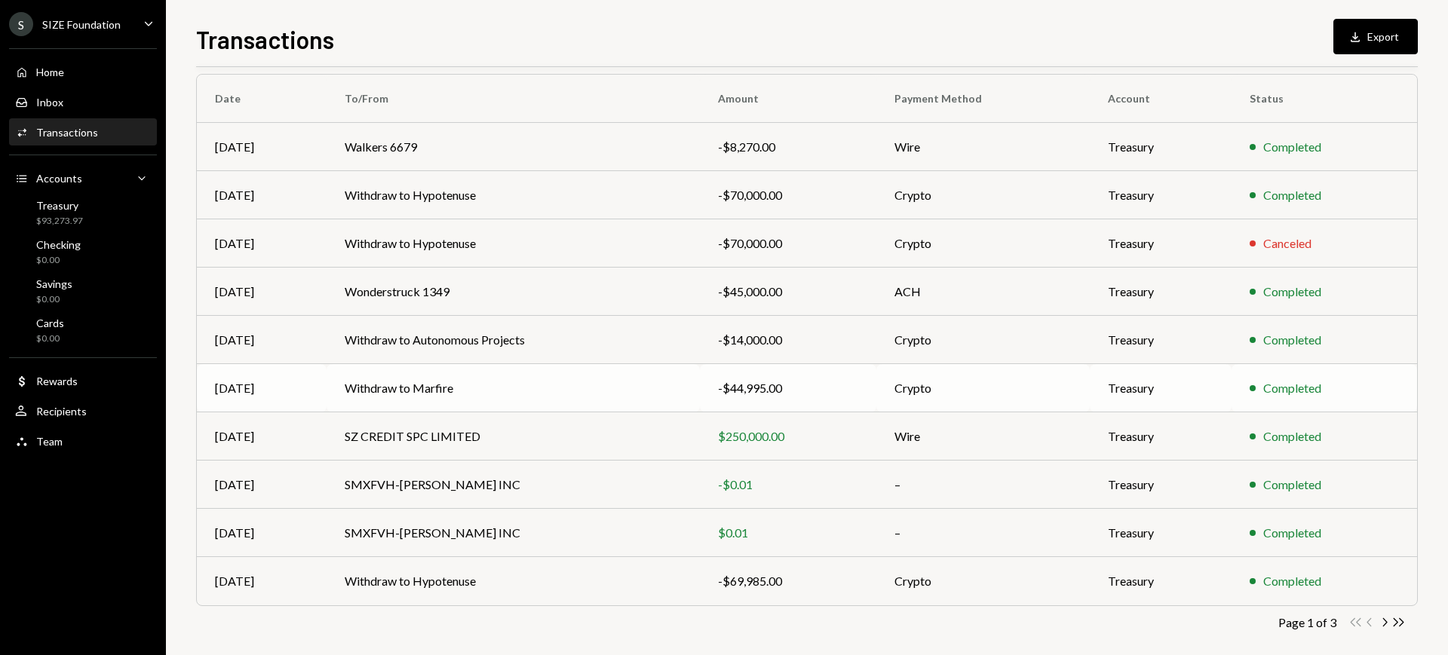
scroll to position [132, 0]
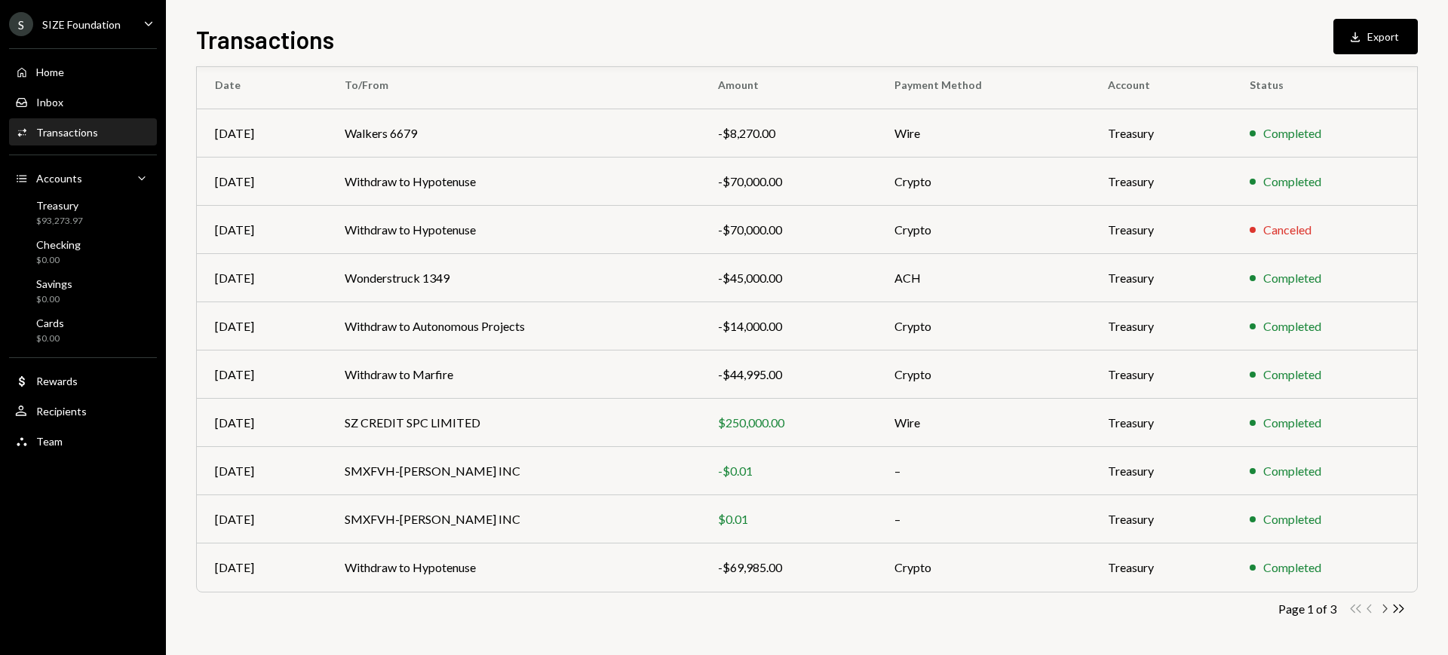
click at [1384, 607] on icon "Chevron Right" at bounding box center [1384, 609] width 14 height 14
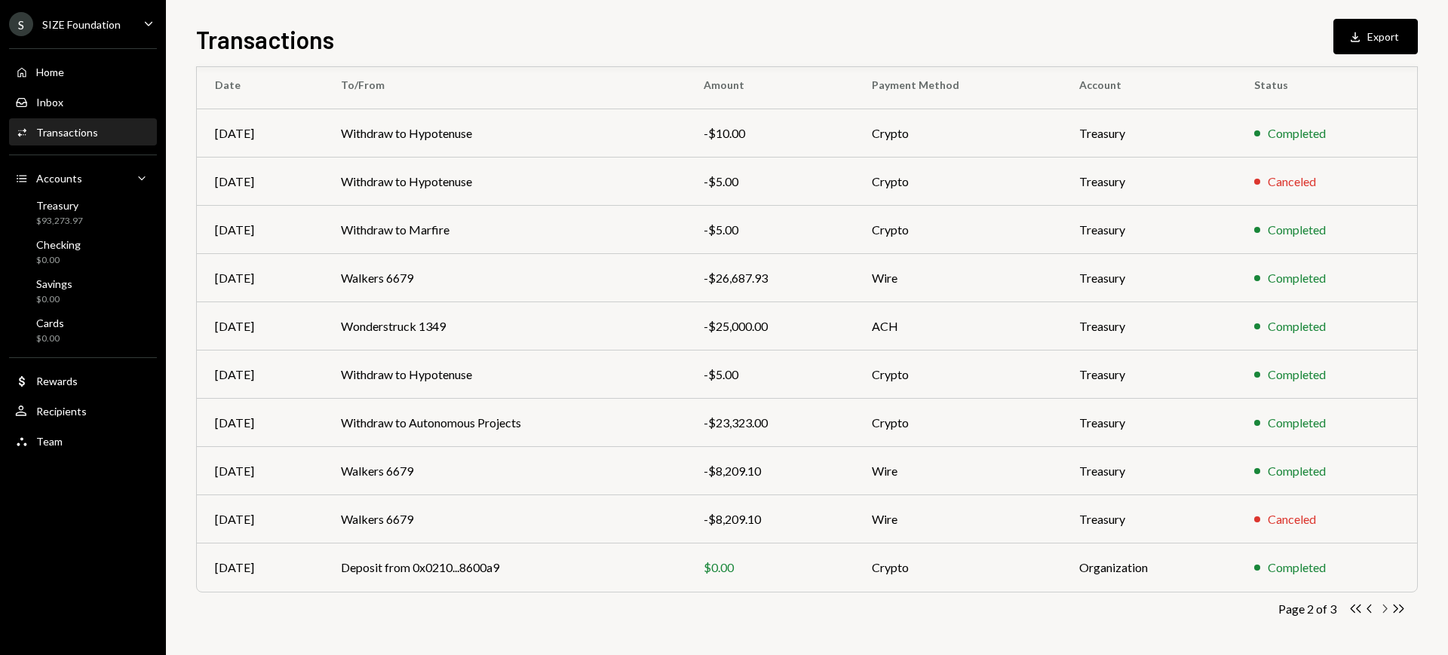
click at [1384, 610] on icon "Chevron Right" at bounding box center [1384, 609] width 14 height 14
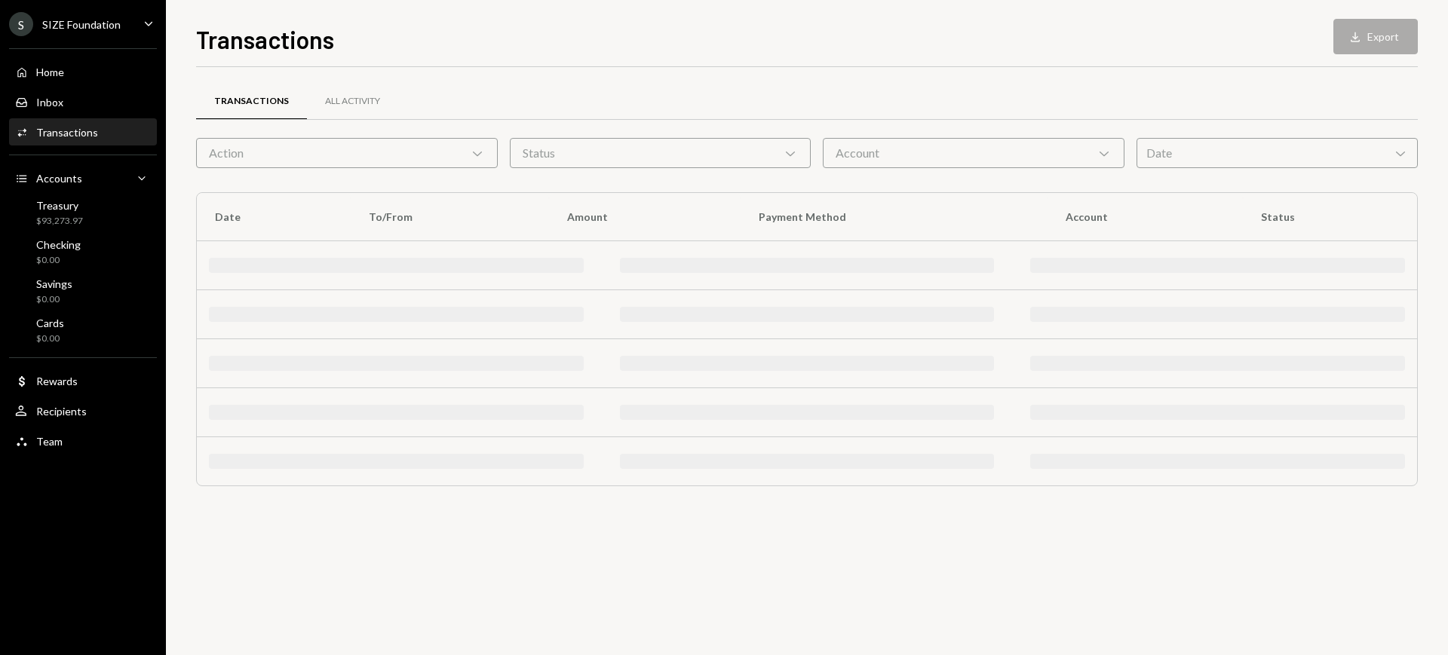
scroll to position [0, 0]
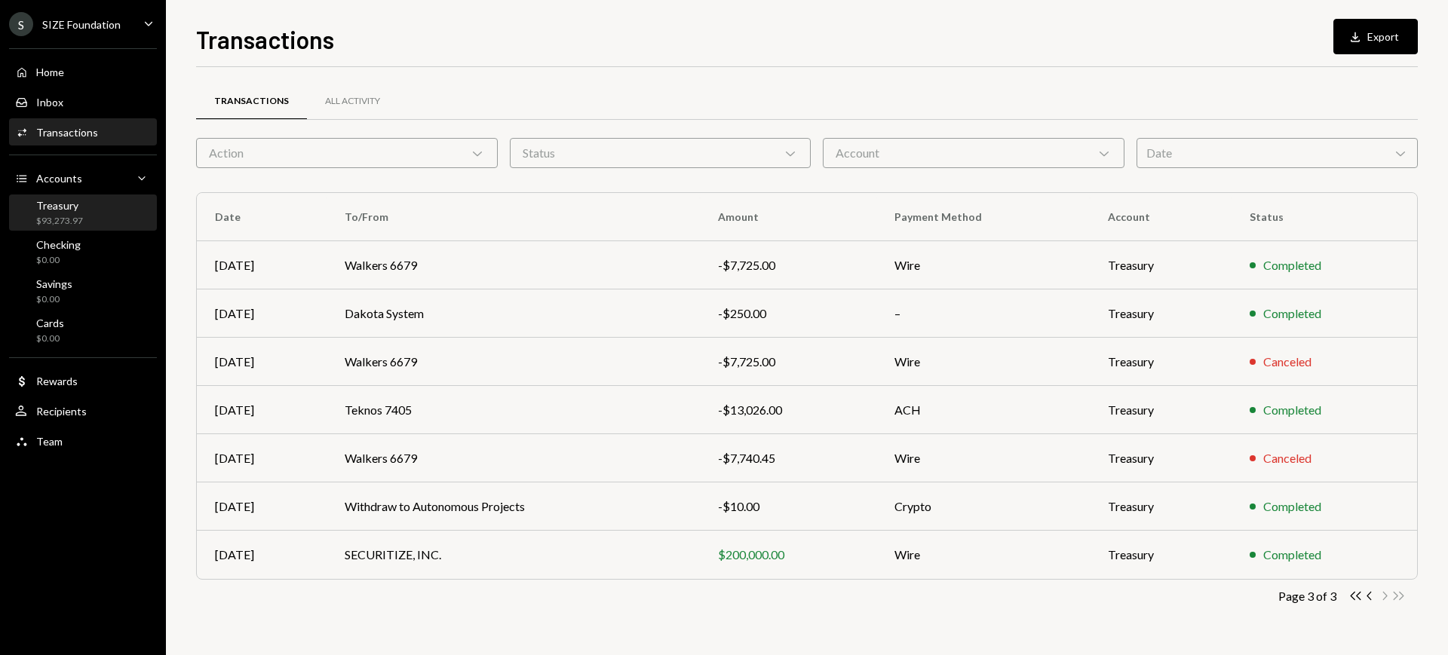
click at [64, 204] on div "Treasury" at bounding box center [59, 205] width 47 height 13
